Goal: Information Seeking & Learning: Learn about a topic

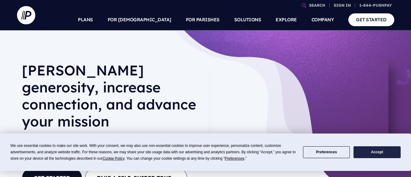
click at [386, 155] on button "Accept" at bounding box center [377, 152] width 47 height 12
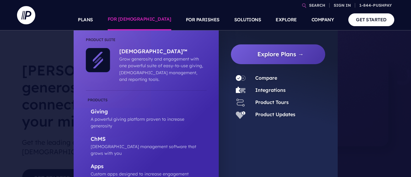
click at [151, 21] on link "FOR [DEMOGRAPHIC_DATA]" at bounding box center [140, 19] width 64 height 21
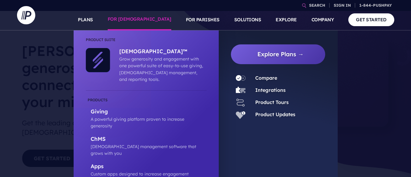
scroll to position [37, 0]
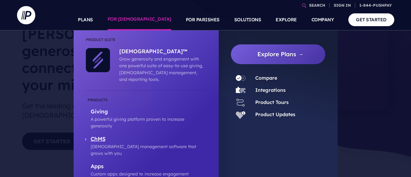
click at [97, 136] on p "ChMS" at bounding box center [149, 140] width 116 height 8
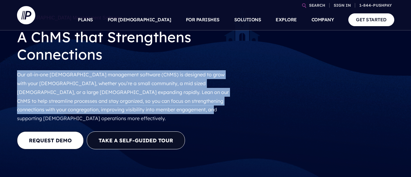
drag, startPoint x: 185, startPoint y: 110, endPoint x: 8, endPoint y: 75, distance: 180.6
click at [8, 75] on div "[DEMOGRAPHIC_DATA] Management Software A ChMS that Strengthens Connections Our …" at bounding box center [205, 79] width 411 height 233
click at [102, 91] on p "Our all-in-one [DEMOGRAPHIC_DATA] management software (ChMS) is designed to gro…" at bounding box center [125, 97] width 216 height 58
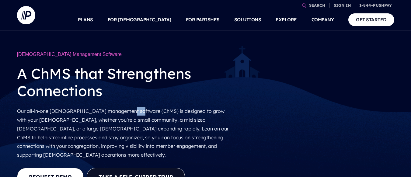
drag, startPoint x: 136, startPoint y: 111, endPoint x: 127, endPoint y: 111, distance: 9.1
click at [125, 110] on p "Our all-in-one [DEMOGRAPHIC_DATA] management software (ChMS) is designed to gro…" at bounding box center [125, 133] width 216 height 58
